Goal: Find contact information: Find contact information

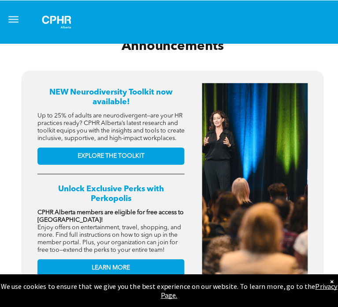
scroll to position [265, 0]
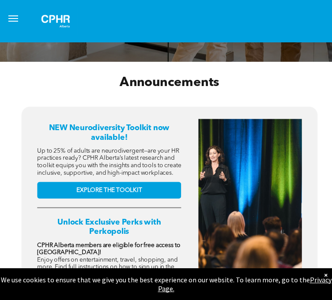
click at [20, 19] on button "menu" at bounding box center [13, 19] width 18 height 18
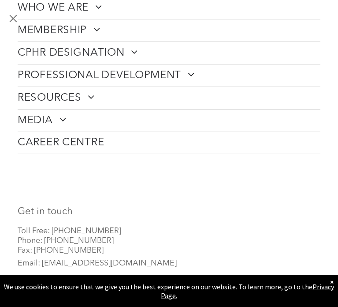
scroll to position [114, 0]
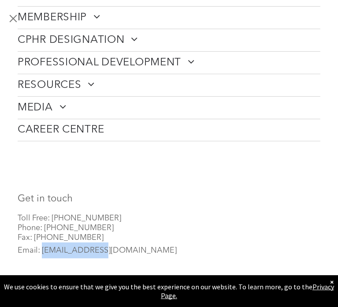
drag, startPoint x: 104, startPoint y: 253, endPoint x: 42, endPoint y: 252, distance: 61.8
click at [42, 252] on p "Email: [EMAIL_ADDRESS][DOMAIN_NAME]" at bounding box center [169, 250] width 303 height 16
copy span "[EMAIL_ADDRESS][DOMAIN_NAME]"
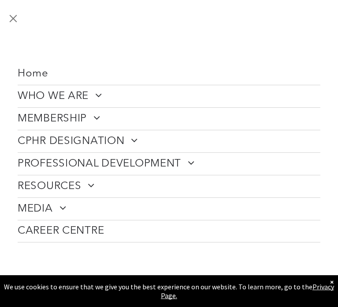
scroll to position [0, 0]
